Goal: Information Seeking & Learning: Learn about a topic

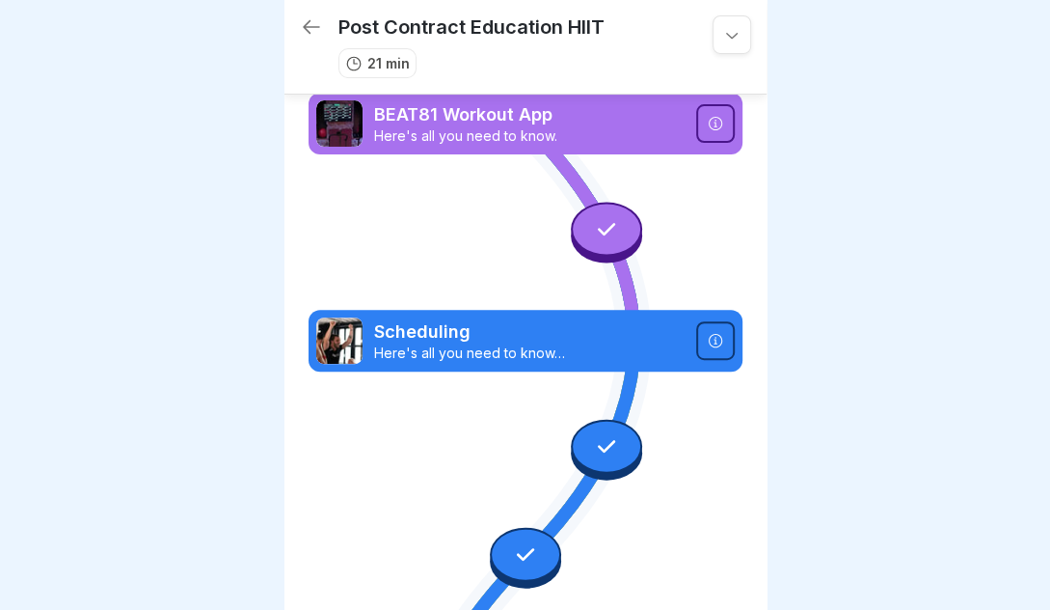
click at [729, 34] on icon at bounding box center [731, 34] width 19 height 19
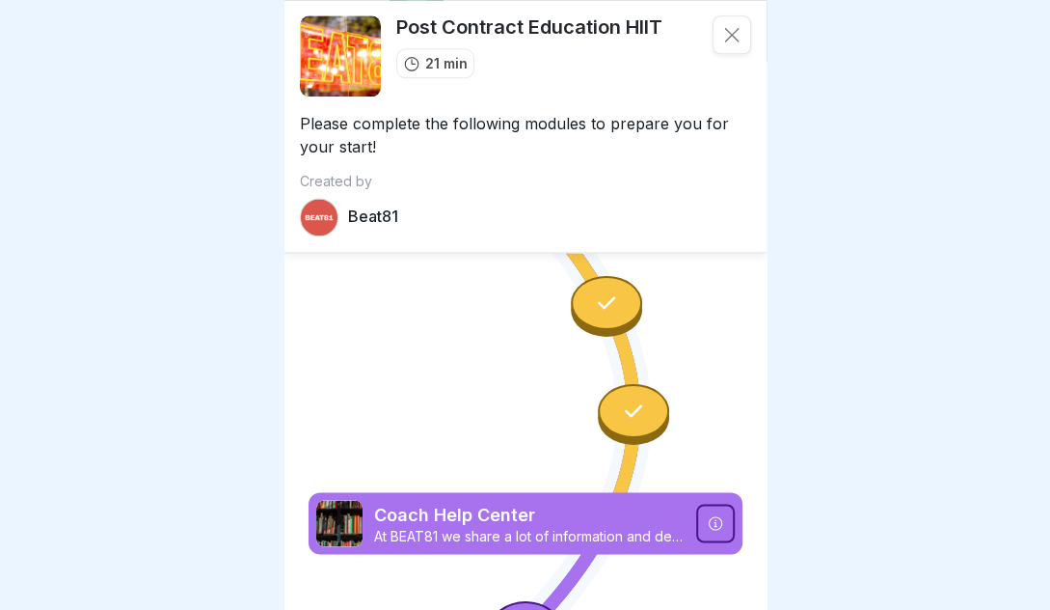
scroll to position [987, 0]
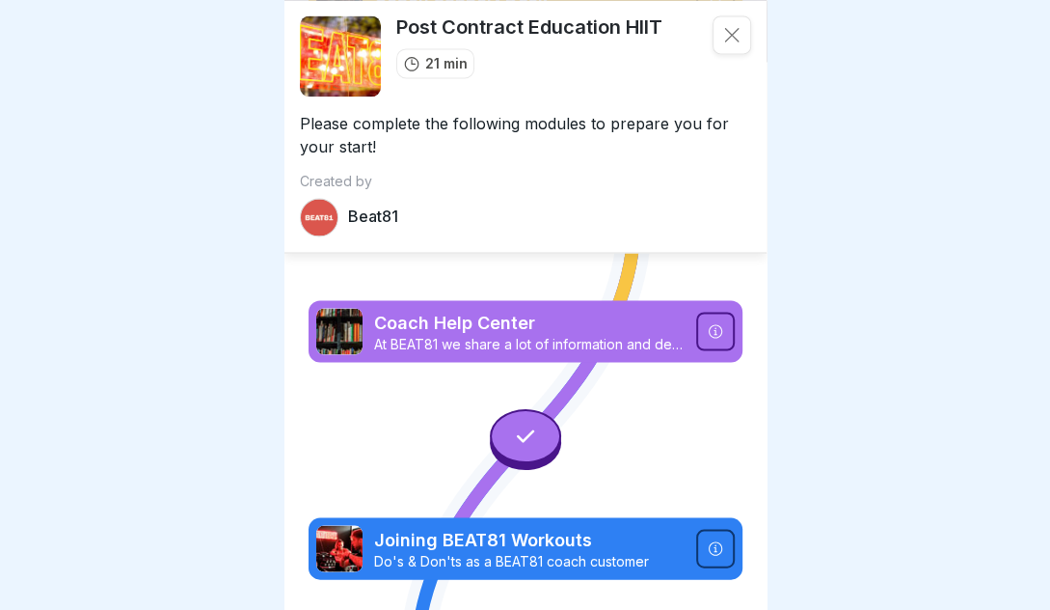
click at [527, 422] on div at bounding box center [525, 436] width 71 height 54
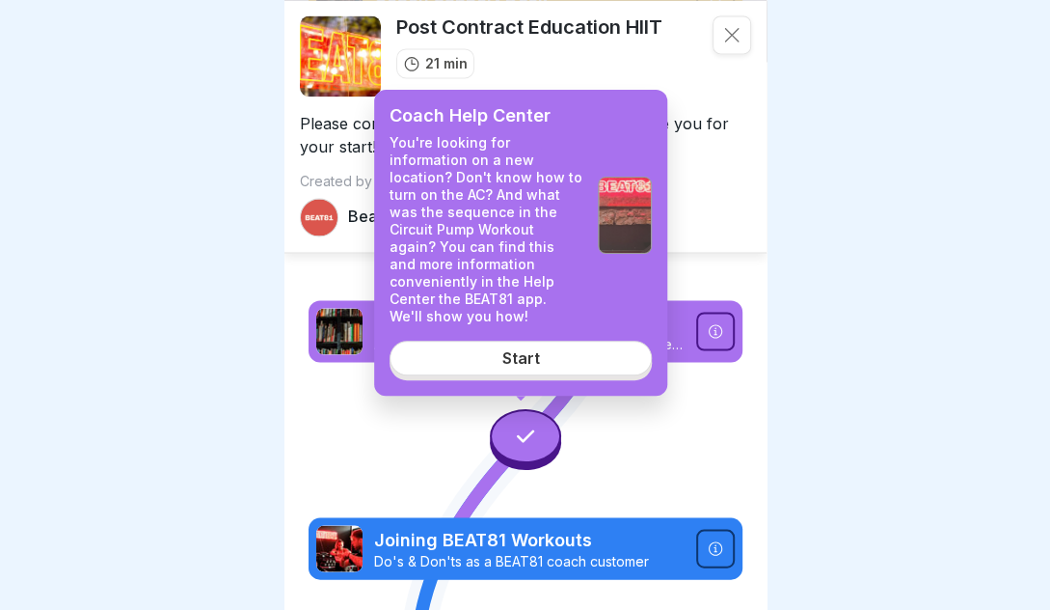
click at [547, 340] on link "Start" at bounding box center [521, 357] width 262 height 35
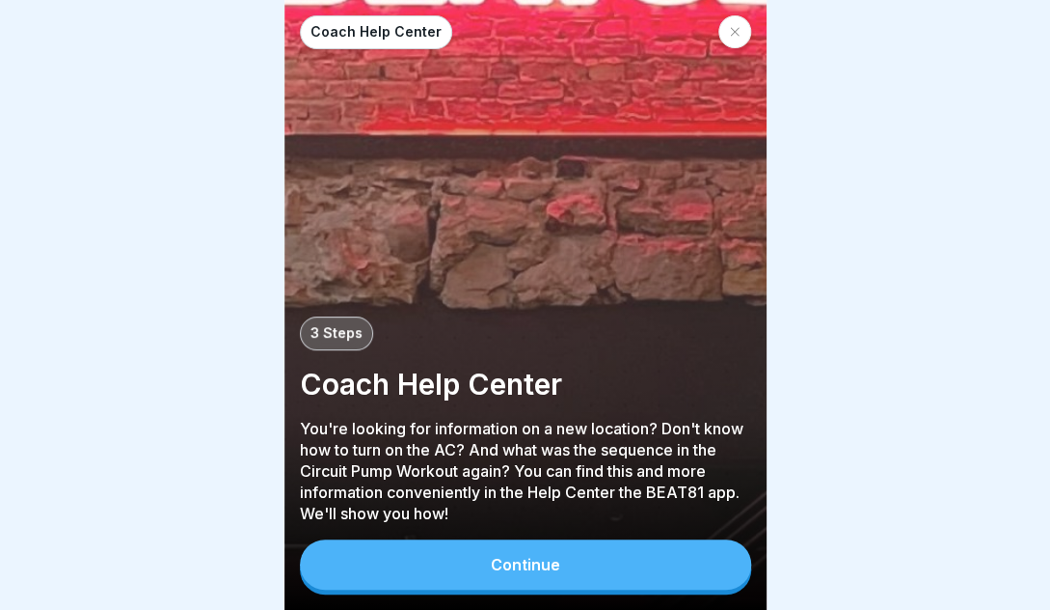
click at [569, 561] on button "Continue" at bounding box center [525, 564] width 451 height 50
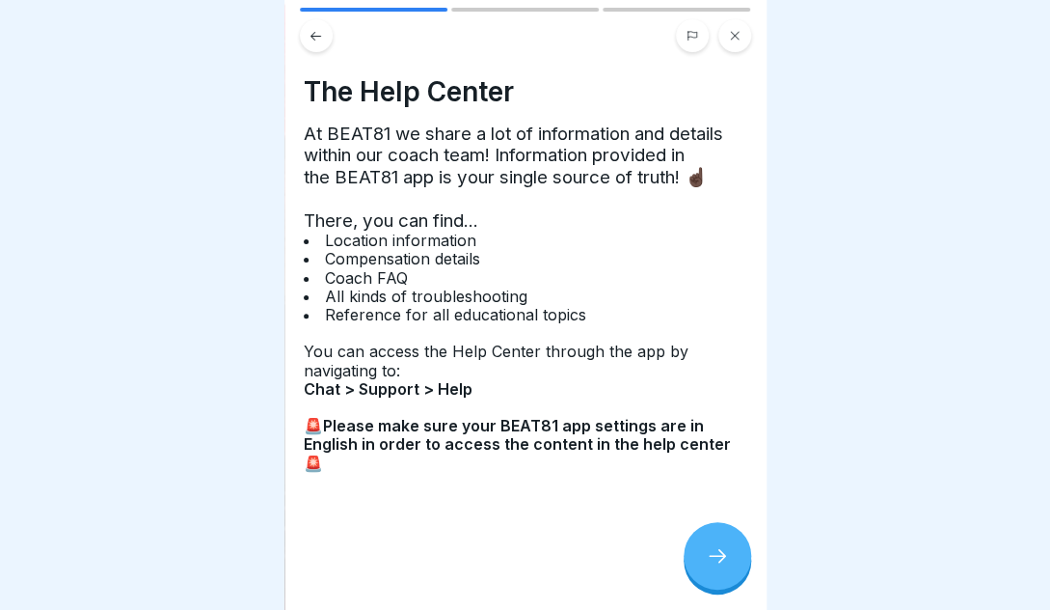
click at [734, 549] on div at bounding box center [718, 556] width 68 height 68
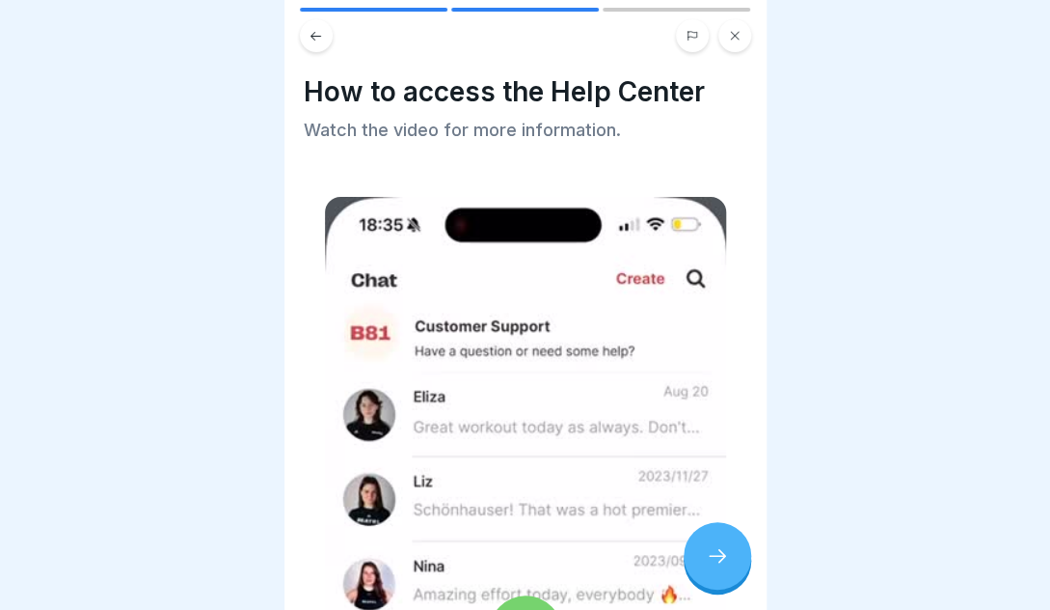
click at [734, 549] on div at bounding box center [718, 556] width 68 height 68
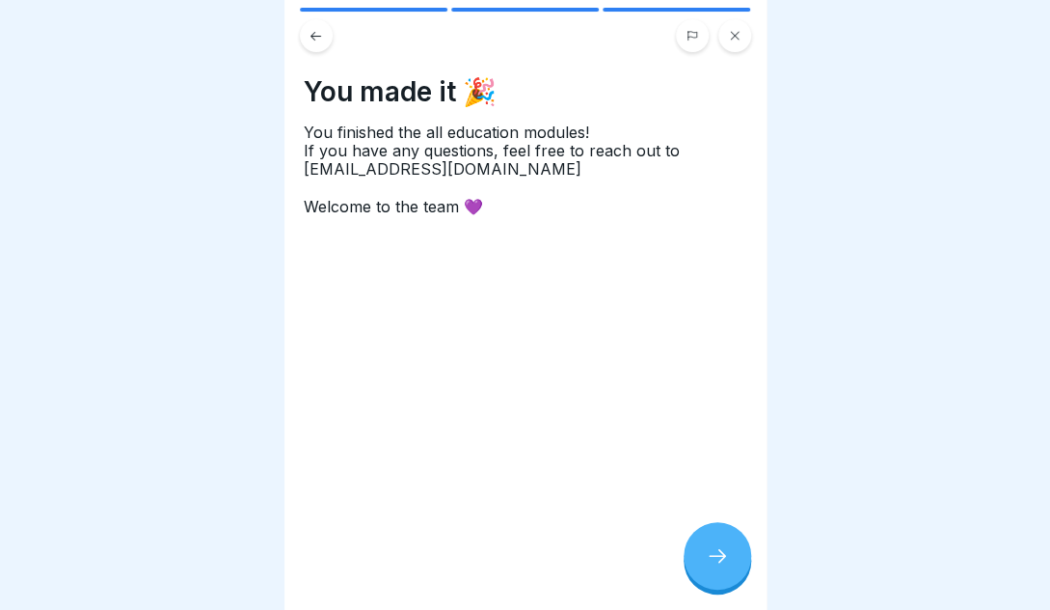
click at [734, 549] on div at bounding box center [718, 556] width 68 height 68
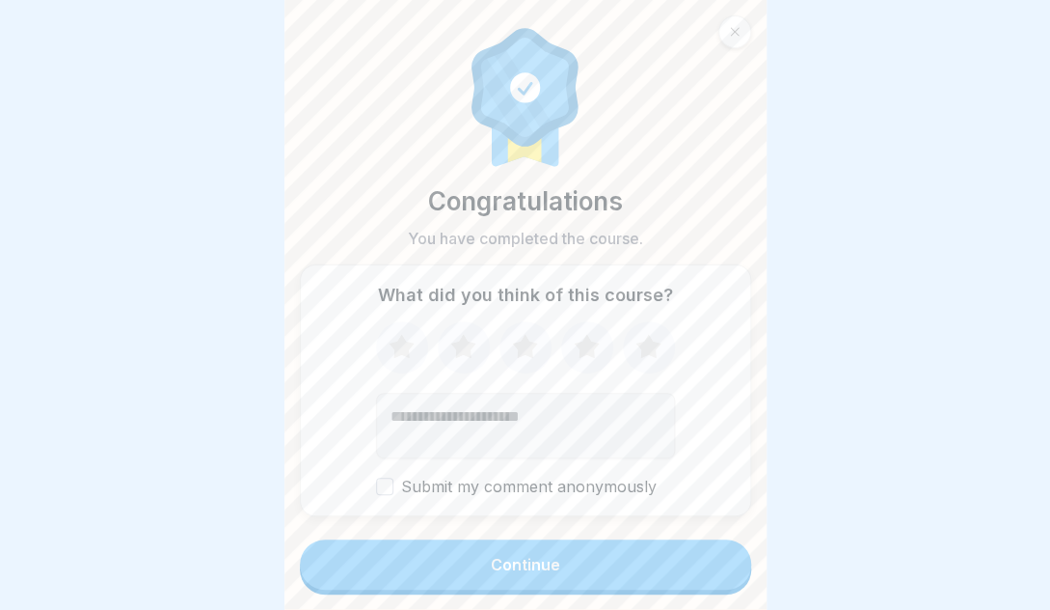
click at [734, 549] on button "Continue" at bounding box center [525, 564] width 451 height 50
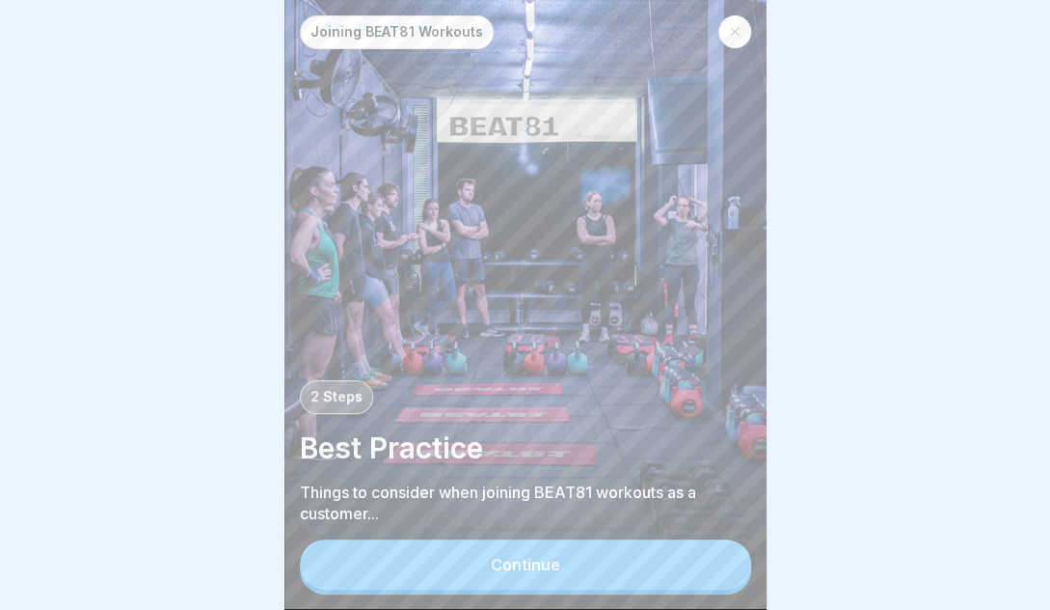
click at [734, 549] on button "Continue" at bounding box center [525, 564] width 451 height 50
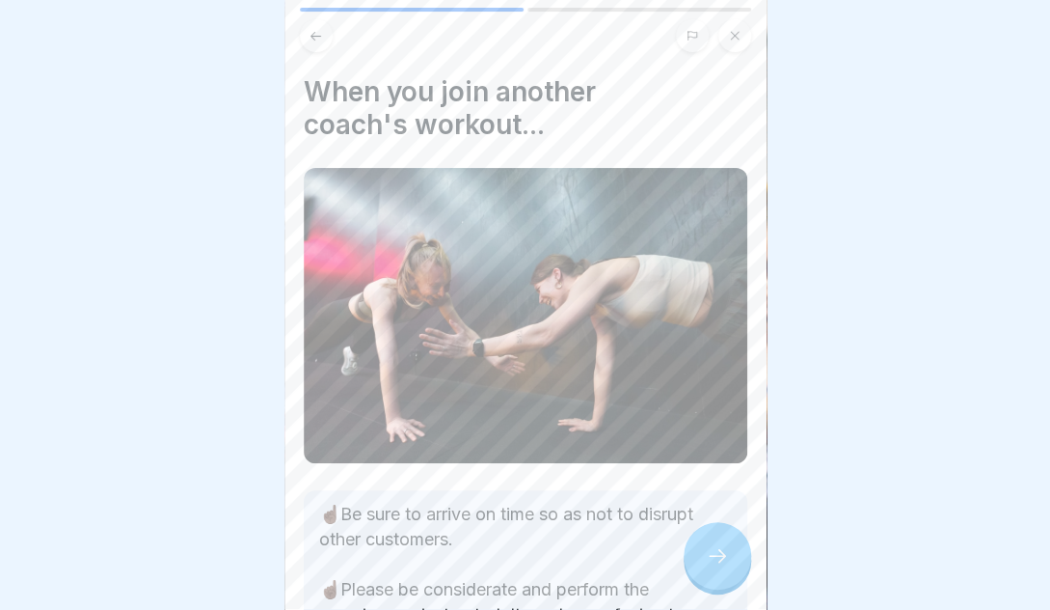
click at [734, 549] on div at bounding box center [718, 556] width 68 height 68
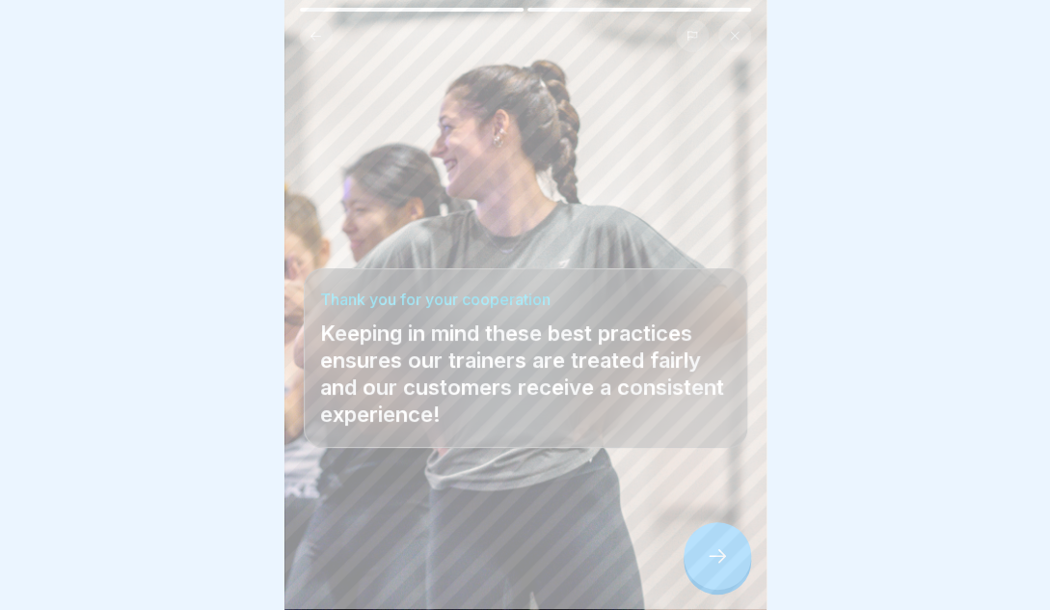
click at [734, 549] on div at bounding box center [718, 556] width 68 height 68
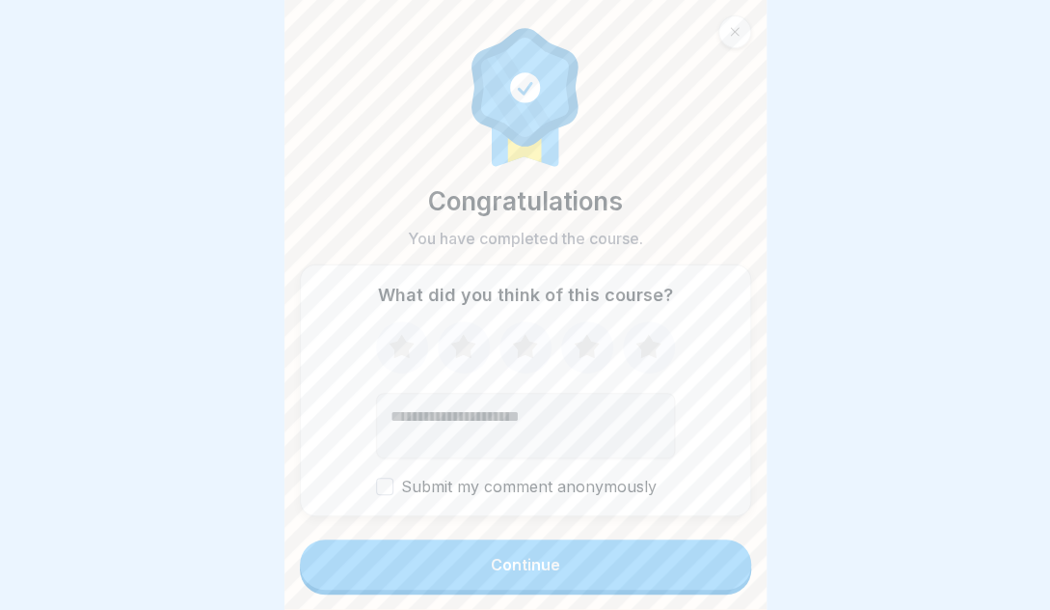
click at [637, 330] on icon at bounding box center [648, 347] width 51 height 50
click at [638, 339] on icon at bounding box center [648, 346] width 25 height 24
click at [636, 569] on button "Continue" at bounding box center [525, 564] width 451 height 50
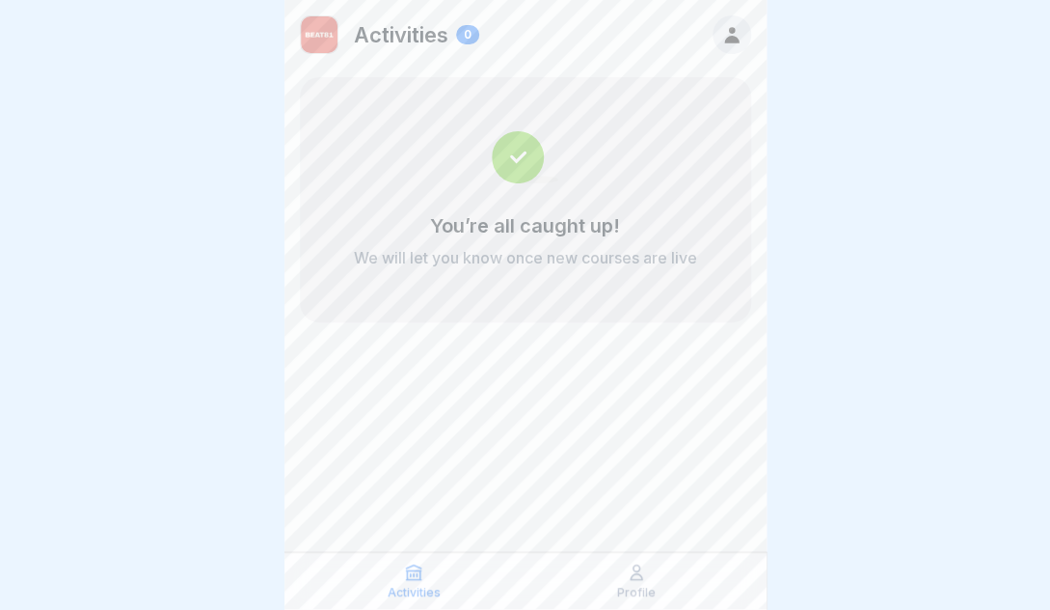
scroll to position [8, 0]
click at [639, 586] on p "Profile" at bounding box center [636, 592] width 39 height 14
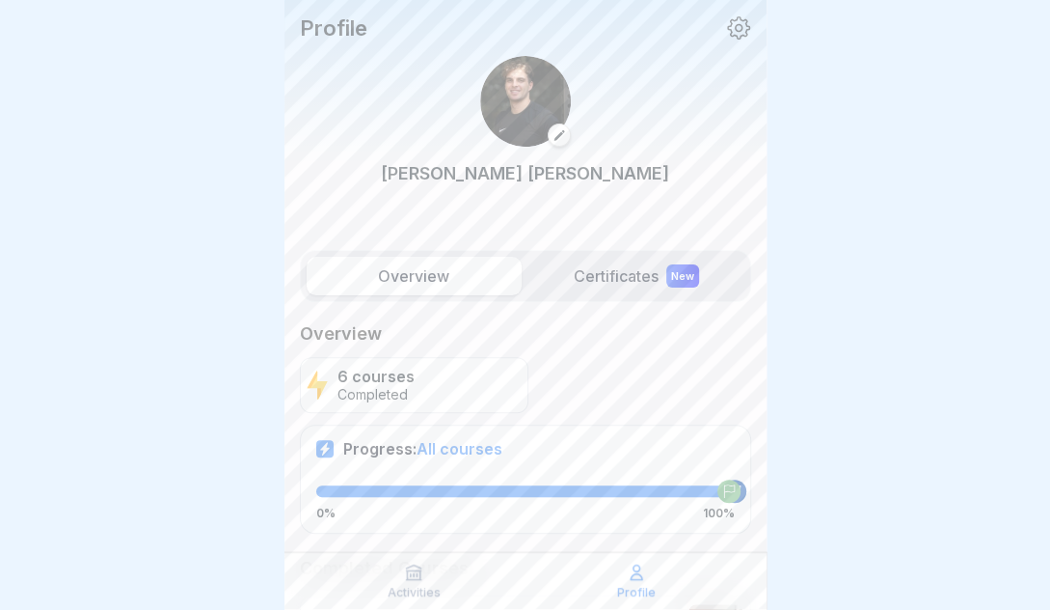
click at [727, 25] on icon at bounding box center [738, 27] width 23 height 23
